Goal: Information Seeking & Learning: Learn about a topic

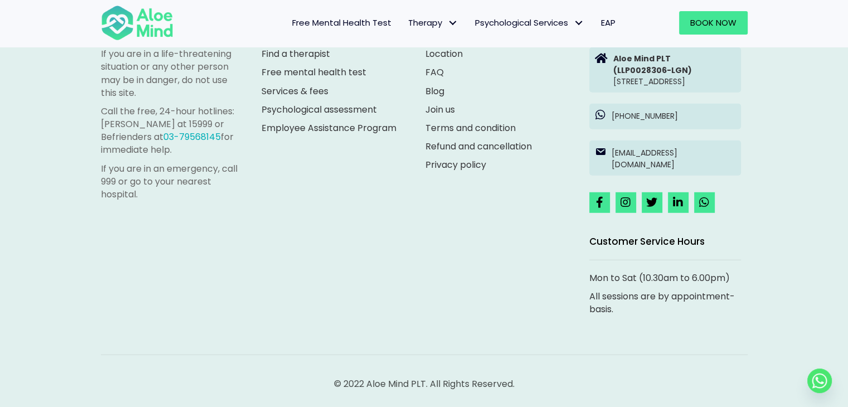
scroll to position [3187, 0]
drag, startPoint x: 854, startPoint y: 26, endPoint x: 855, endPoint y: 390, distance: 364.3
click at [445, 103] on link "Join us" at bounding box center [441, 109] width 30 height 13
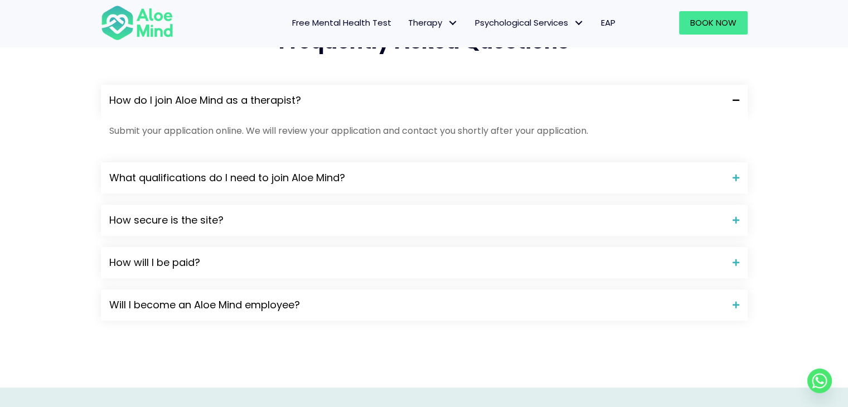
scroll to position [1031, 0]
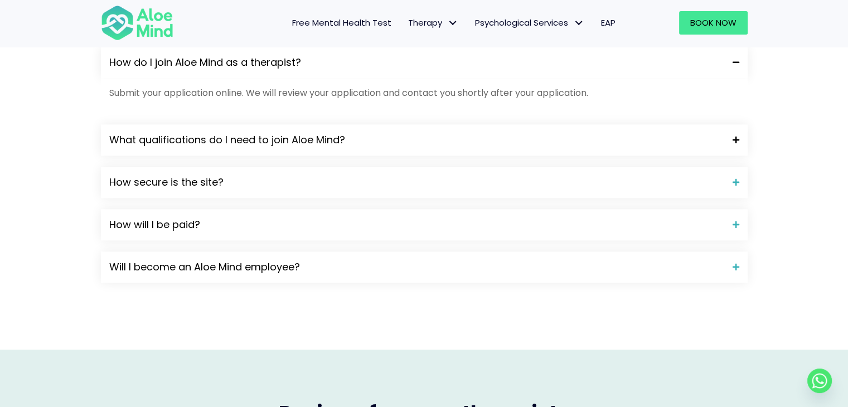
click at [736, 137] on span at bounding box center [732, 140] width 15 height 8
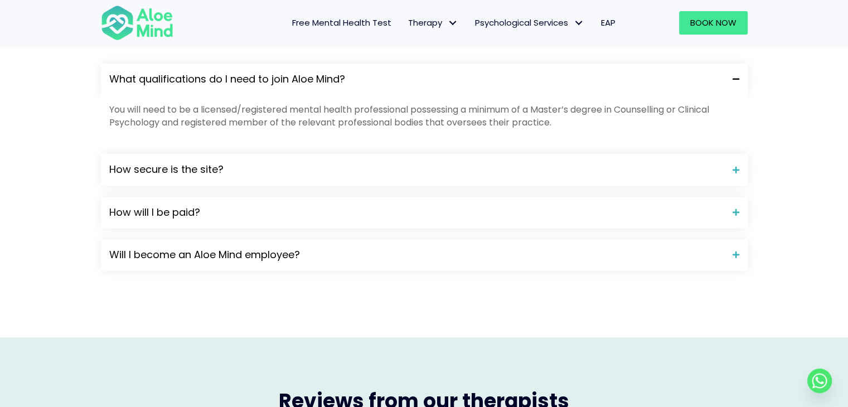
scroll to position [1095, 0]
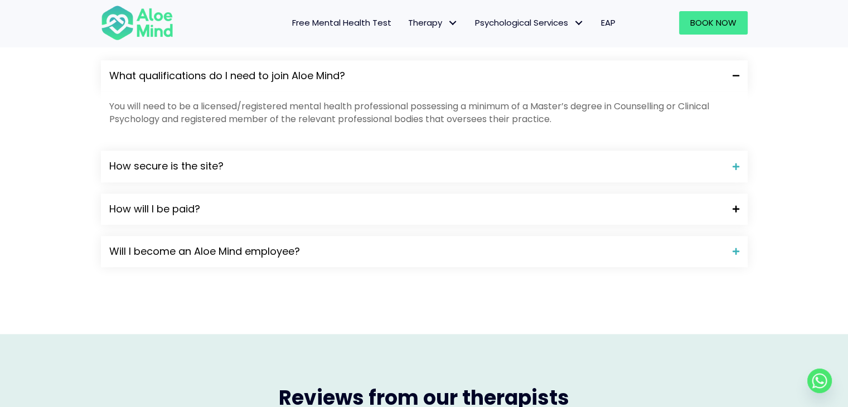
click at [735, 195] on div "How will I be paid?" at bounding box center [424, 209] width 647 height 31
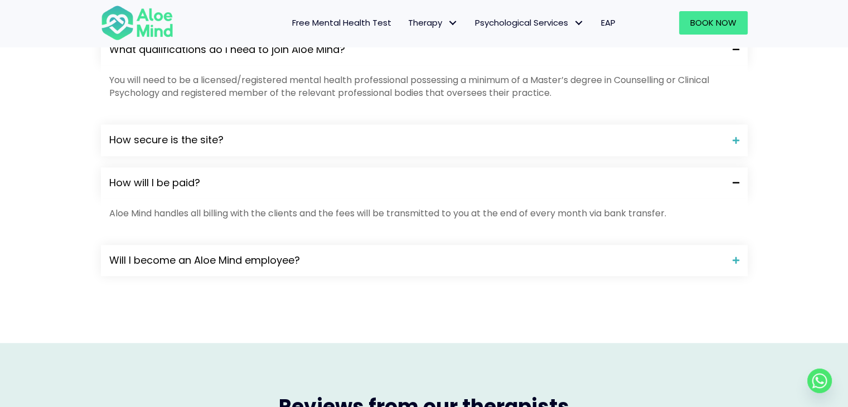
scroll to position [1127, 0]
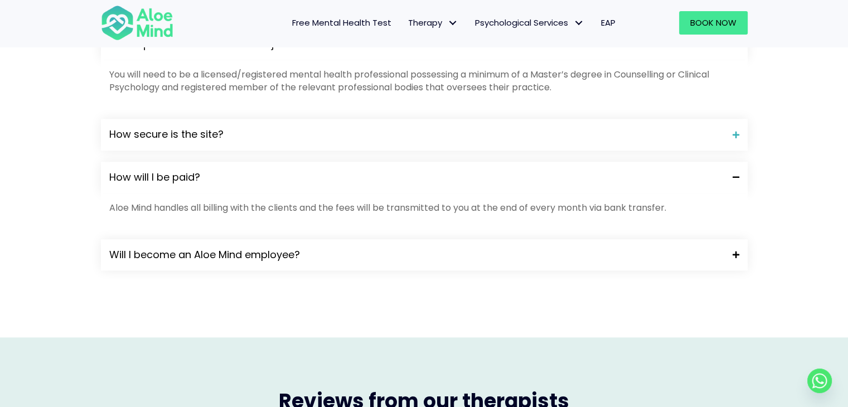
click at [674, 250] on span "Will I become an Aloe Mind employee?" at bounding box center [416, 255] width 615 height 15
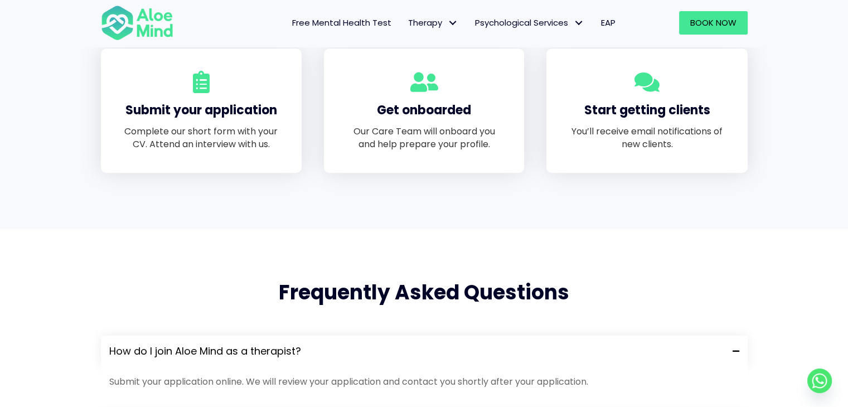
scroll to position [724, 0]
